Goal: Transaction & Acquisition: Purchase product/service

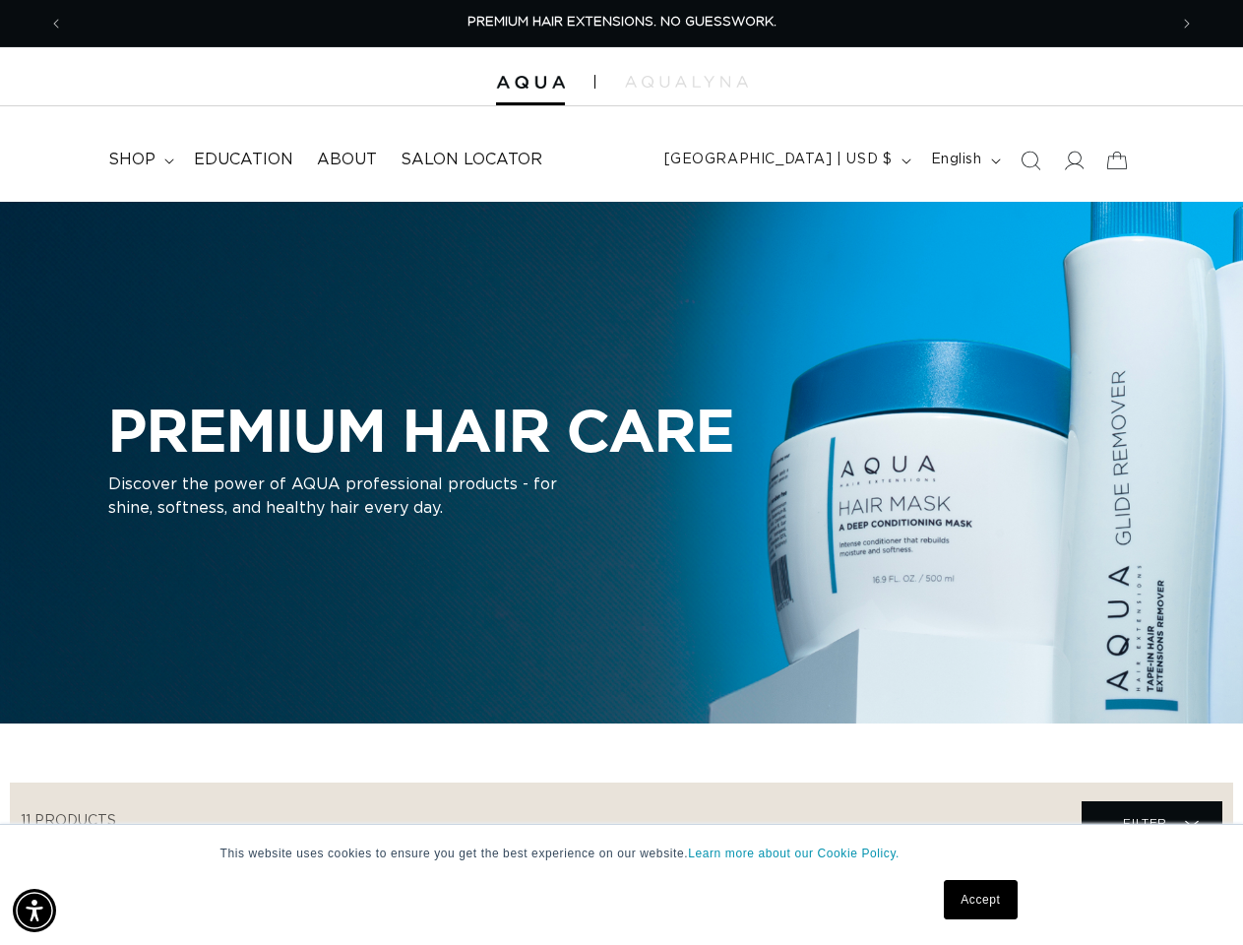
click at [621, 472] on div "PREMIUM HAIR CARE Discover the power of AQUA professional products - for shine,…" at bounding box center [421, 462] width 626 height 173
click at [34, 911] on img "Accessibility Menu" at bounding box center [34, 910] width 43 height 43
